Goal: Find contact information: Find contact information

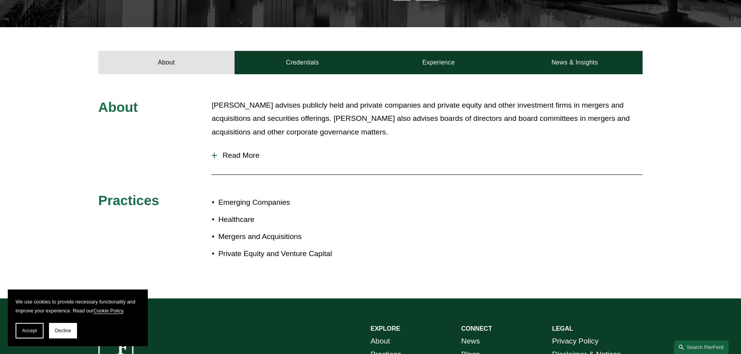
scroll to position [233, 0]
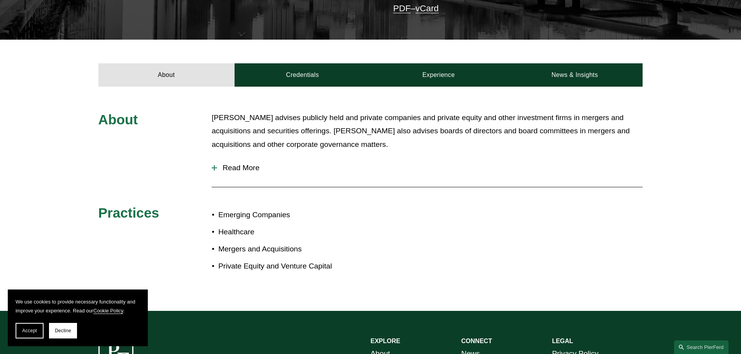
click at [231, 164] on span "Read More" at bounding box center [429, 168] width 425 height 9
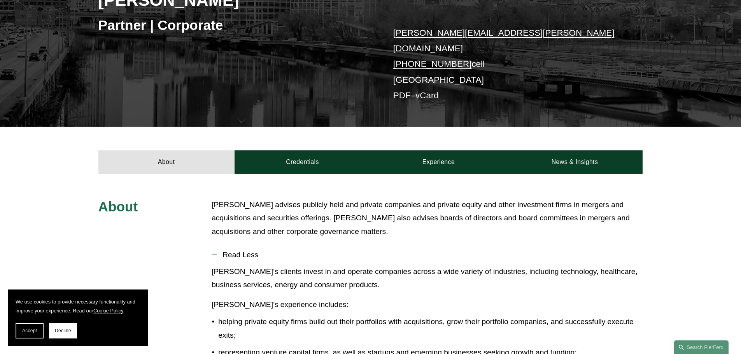
scroll to position [0, 0]
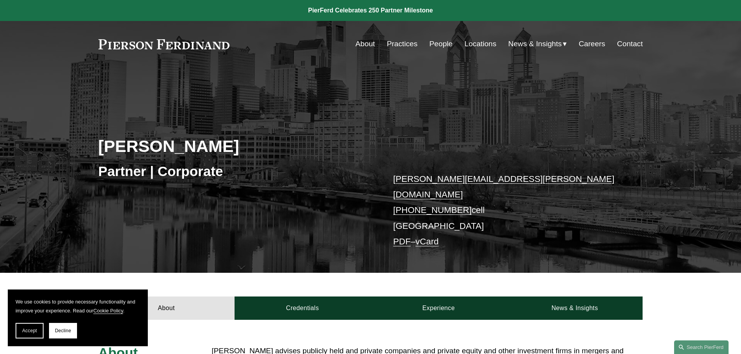
click at [488, 40] on link "Locations" at bounding box center [480, 44] width 32 height 15
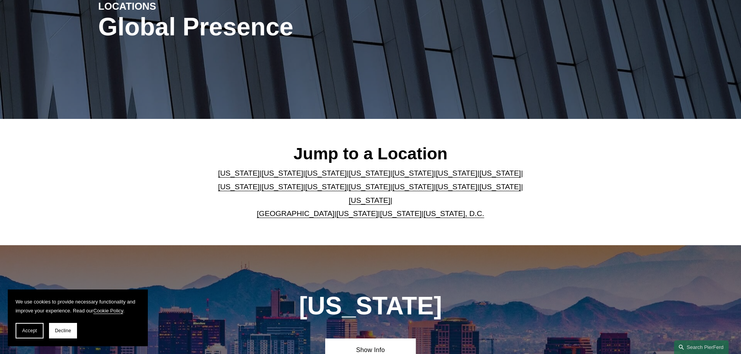
scroll to position [194, 0]
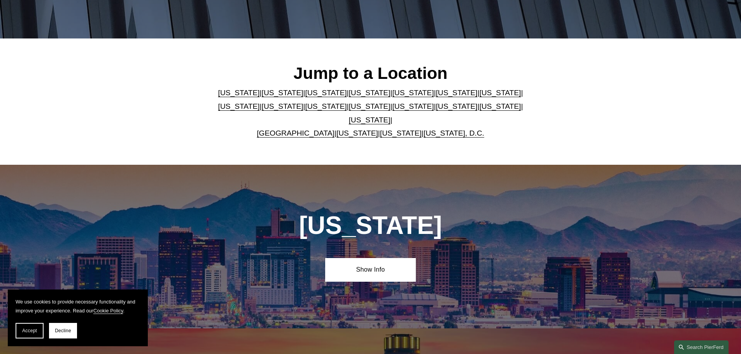
click at [479, 110] on link "[US_STATE]" at bounding box center [500, 106] width 42 height 8
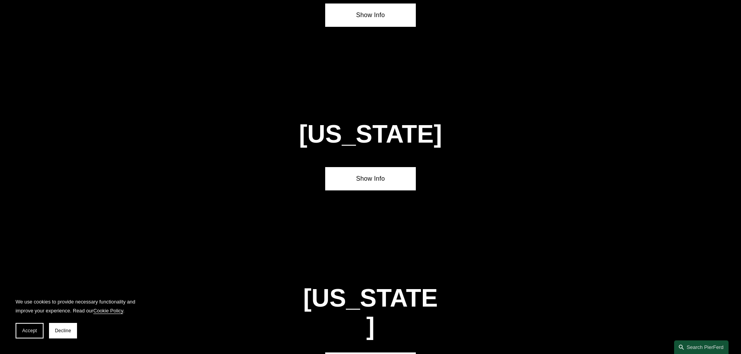
scroll to position [2483, 0]
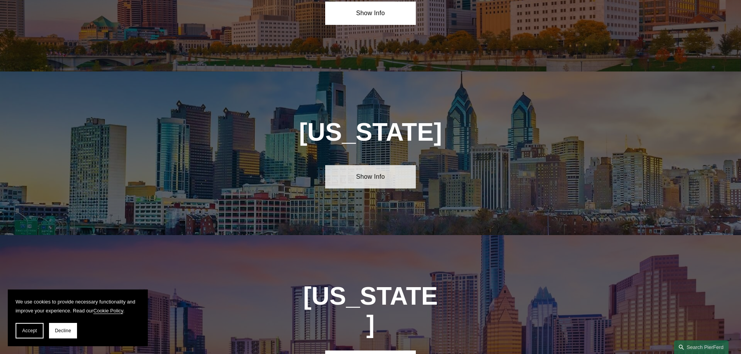
click at [389, 165] on link "Show Info" at bounding box center [370, 176] width 91 height 23
